Goal: Information Seeking & Learning: Compare options

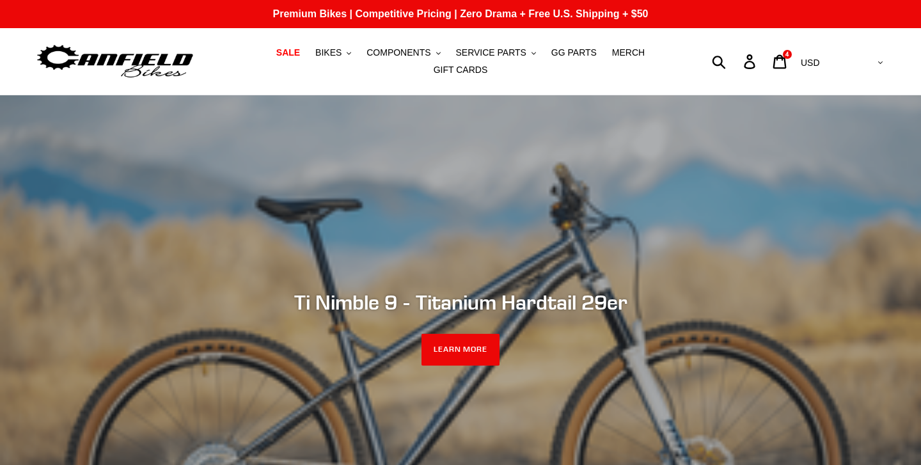
click at [400, 54] on span "COMPONENTS" at bounding box center [398, 52] width 64 height 11
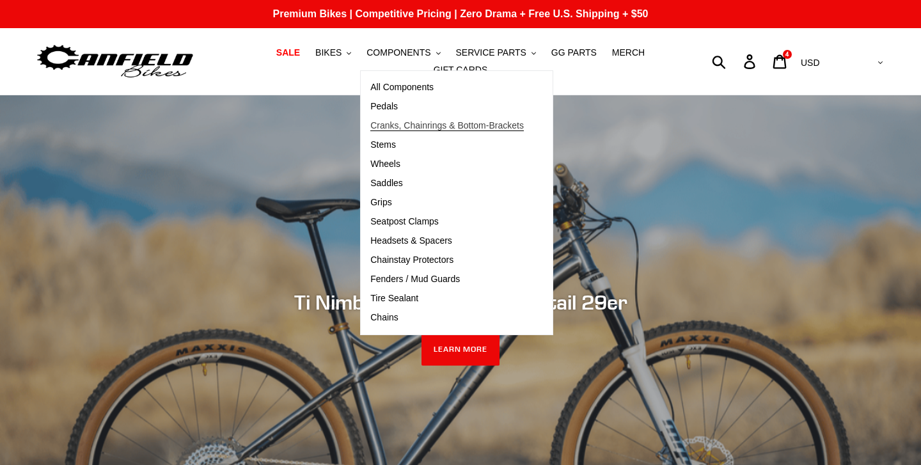
click at [399, 128] on span "Cranks, Chainrings & Bottom-Brackets" at bounding box center [447, 125] width 154 height 11
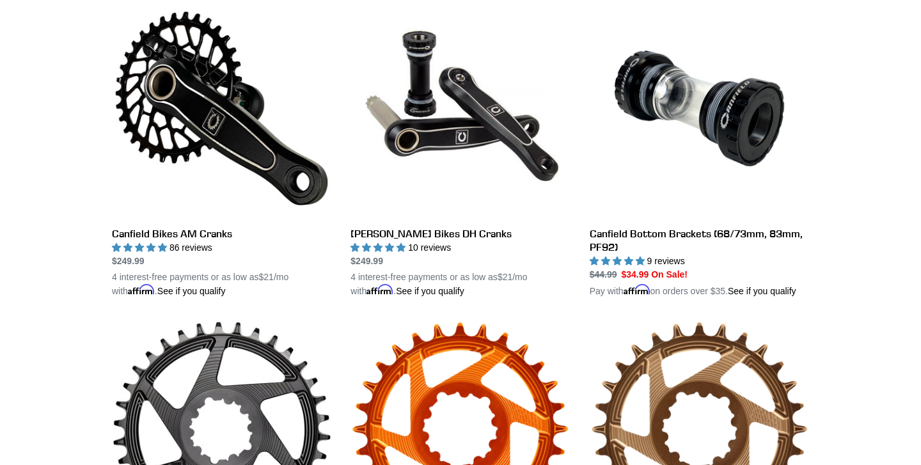
scroll to position [381, 0]
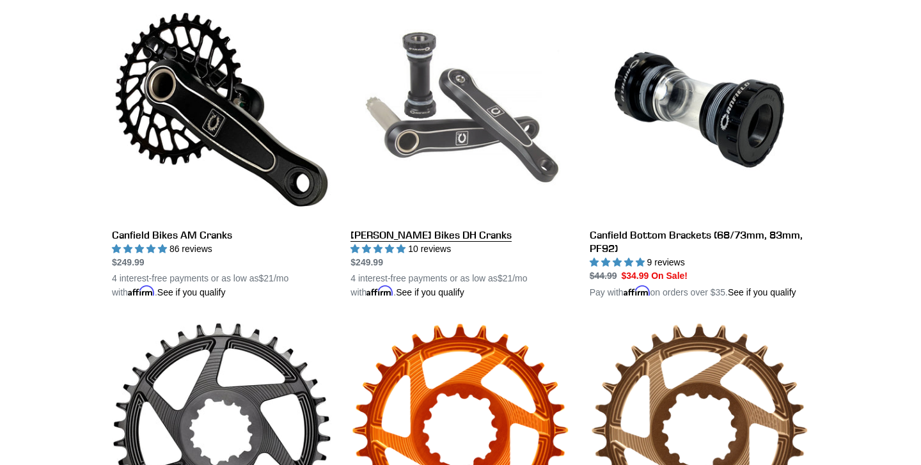
click at [423, 125] on link "Canfield Bikes DH Cranks" at bounding box center [459, 149] width 219 height 299
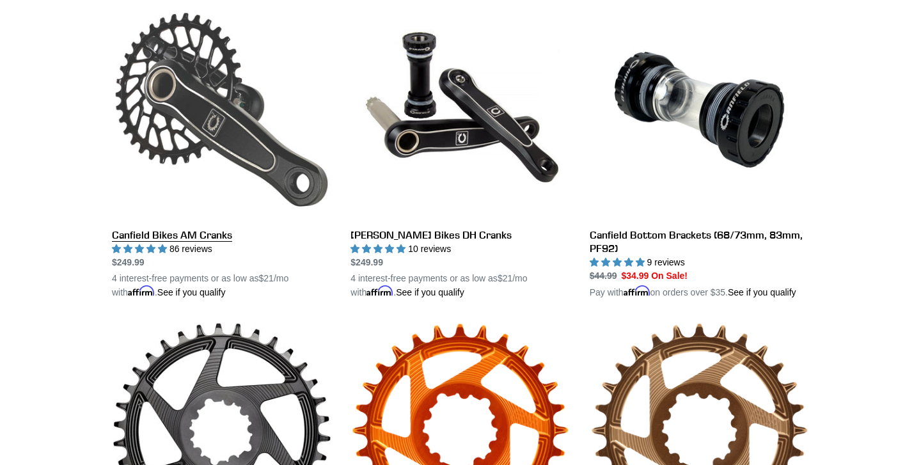
click at [221, 131] on link "Canfield Bikes AM Cranks" at bounding box center [221, 149] width 219 height 299
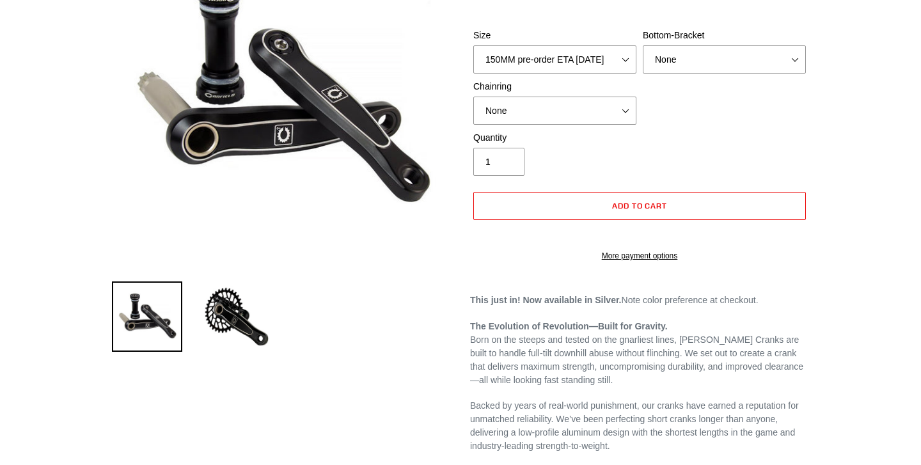
select select "highest-rating"
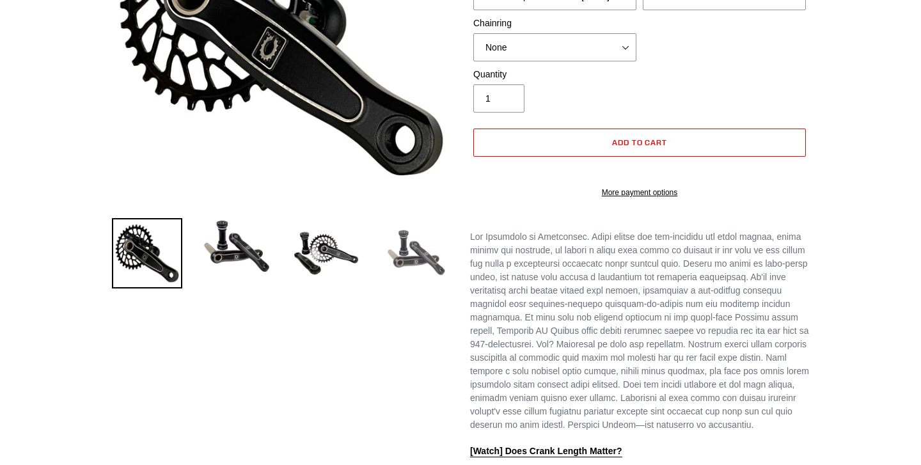
select select "highest-rating"
